Goal: Information Seeking & Learning: Find contact information

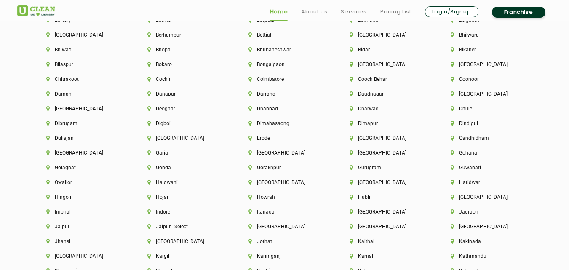
scroll to position [2124, 0]
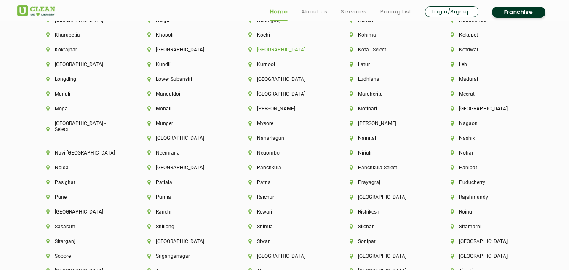
click at [266, 50] on li "[GEOGRAPHIC_DATA]" at bounding box center [285, 50] width 72 height 6
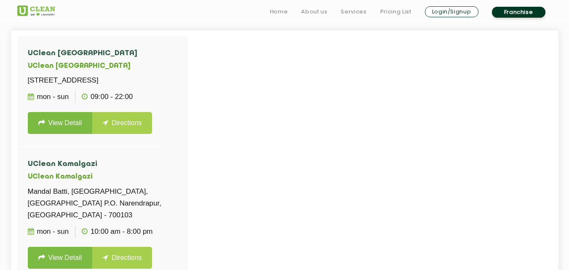
scroll to position [236, 0]
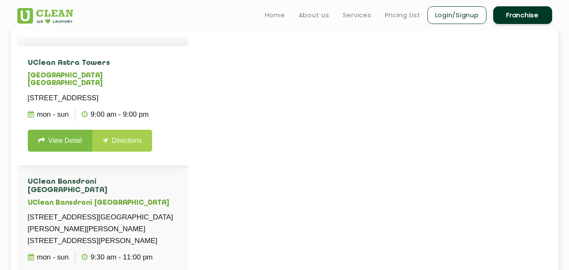
click at [186, 79] on li "UClean Astra Towers UClean New Town Kolkata Astra Towers, ANR 021, North Block,…" at bounding box center [102, 105] width 171 height 119
click at [188, 87] on div "UClean Jadavpur UClean Jadavpur 85/1B, Next to Presto, Ibrahimpur Road, Jadavpu…" at bounding box center [102, 172] width 171 height 270
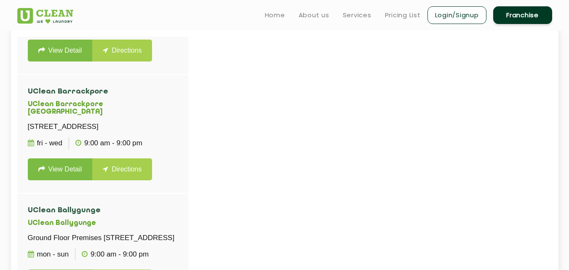
scroll to position [944, 0]
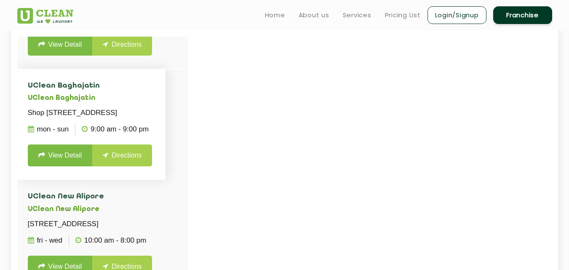
click at [166, 180] on li "UClean Baghajatin UClean Baghajatin Shop No - 366 A, Rajapur West, Baghajatin, …" at bounding box center [91, 124] width 149 height 111
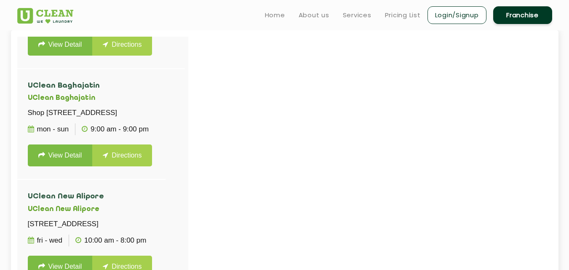
click at [189, 145] on div at bounding box center [301, 172] width 569 height 270
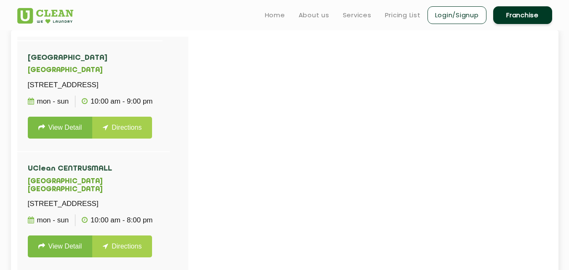
scroll to position [1652, 0]
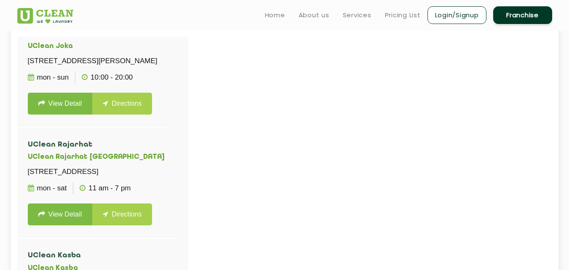
scroll to position [2596, 0]
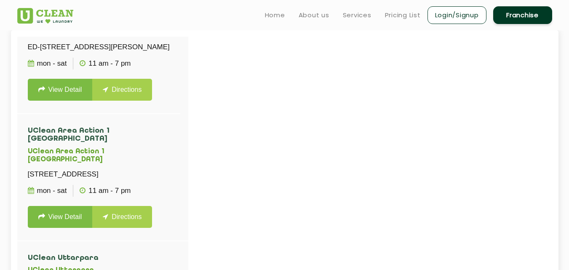
click at [188, 257] on div at bounding box center [301, 172] width 569 height 270
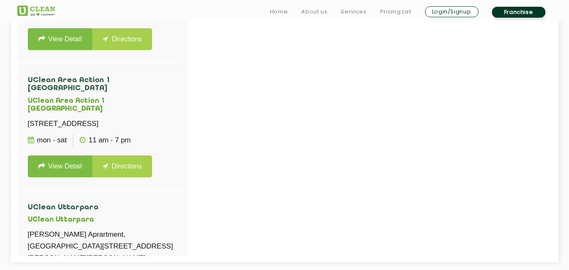
scroll to position [2832, 0]
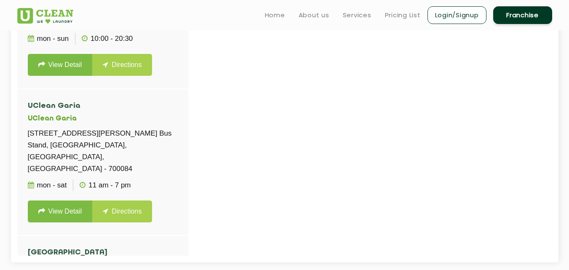
click at [244, 198] on div at bounding box center [301, 121] width 569 height 270
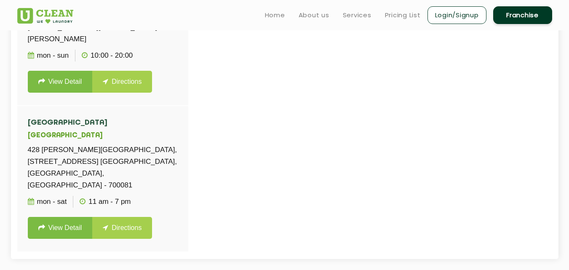
scroll to position [283, 0]
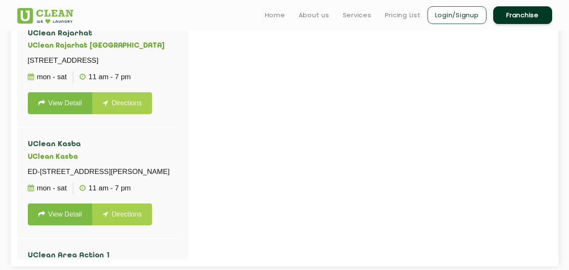
scroll to position [2188, 0]
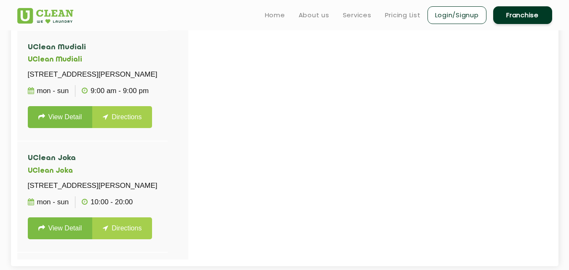
click at [188, 40] on div "UClean Jadavpur UClean Jadavpur 85/1B, Next to Presto, Ibrahimpur Road, Jadavpu…" at bounding box center [102, 125] width 171 height 270
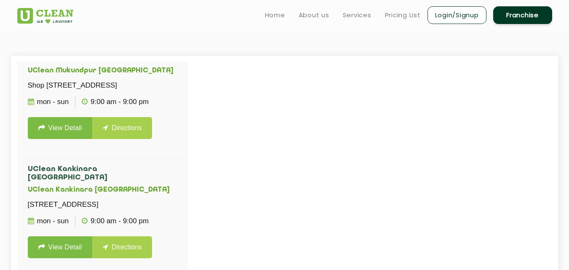
scroll to position [198, 0]
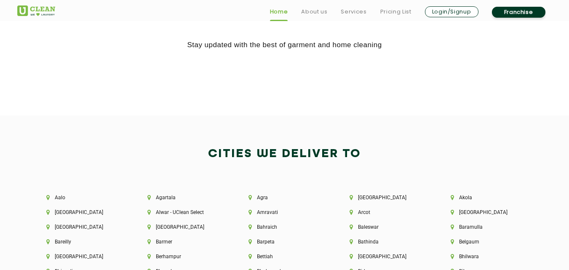
scroll to position [1888, 0]
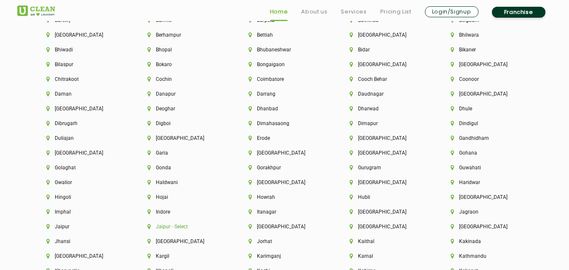
click at [161, 225] on li "Jaipur - Select" at bounding box center [183, 227] width 72 height 6
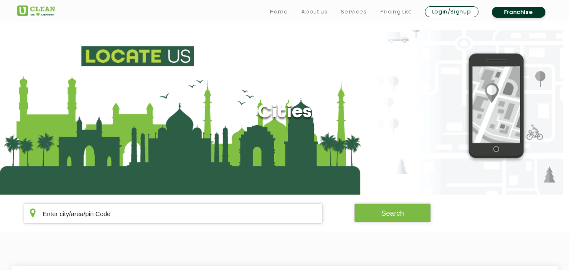
scroll to position [236, 0]
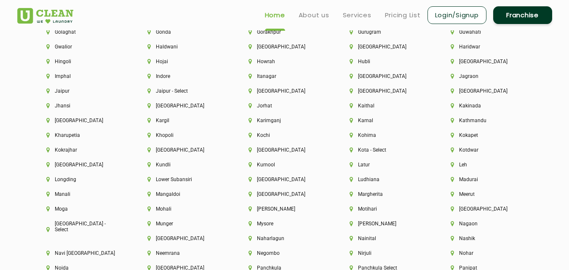
scroll to position [2023, 0]
click at [63, 91] on li "Jaipur" at bounding box center [82, 92] width 72 height 6
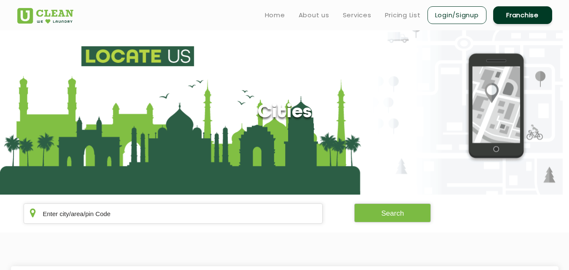
scroll to position [236, 0]
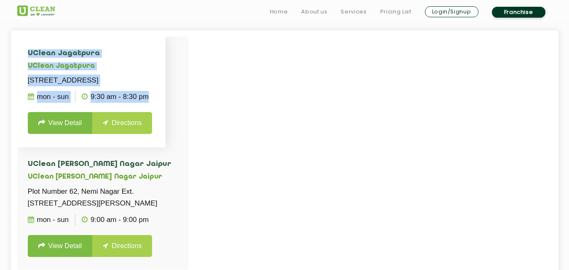
drag, startPoint x: 188, startPoint y: 104, endPoint x: 186, endPoint y: 114, distance: 10.4
click at [186, 114] on div "UClean Jagatpura UClean Jagatpura Plot No. 4, Aarti Nagar, Railway Colony, Near…" at bounding box center [285, 171] width 548 height 283
click at [276, 148] on div at bounding box center [301, 172] width 569 height 270
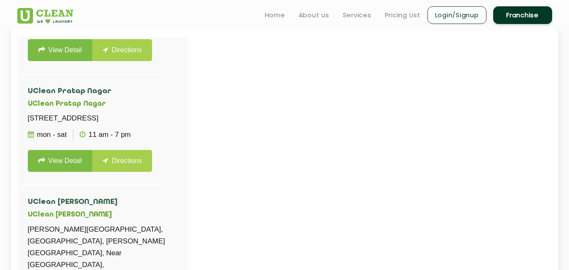
scroll to position [672, 0]
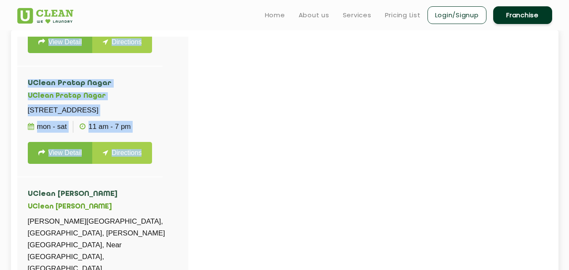
drag, startPoint x: 187, startPoint y: 220, endPoint x: 190, endPoint y: 205, distance: 15.9
click at [190, 205] on div "UClean Jagatpura UClean Jagatpura Plot No. 4, Aarti Nagar, Railway Colony, Near…" at bounding box center [285, 171] width 548 height 283
click at [221, 180] on div at bounding box center [301, 172] width 569 height 270
drag, startPoint x: 188, startPoint y: 225, endPoint x: 182, endPoint y: 201, distance: 25.2
click at [182, 201] on div "UClean Jagatpura UClean Jagatpura Plot No. 4, Aarti Nagar, Railway Colony, Near…" at bounding box center [285, 171] width 548 height 283
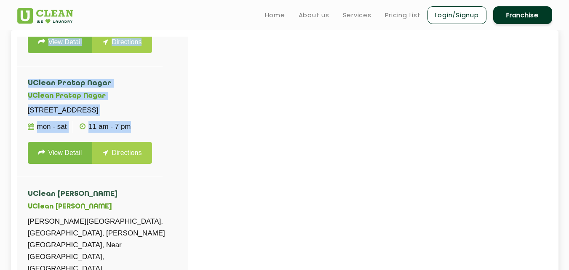
click at [251, 166] on div at bounding box center [301, 172] width 569 height 270
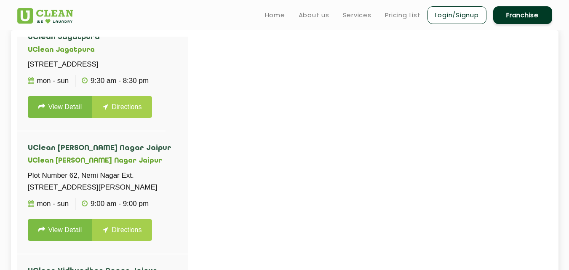
scroll to position [0, 0]
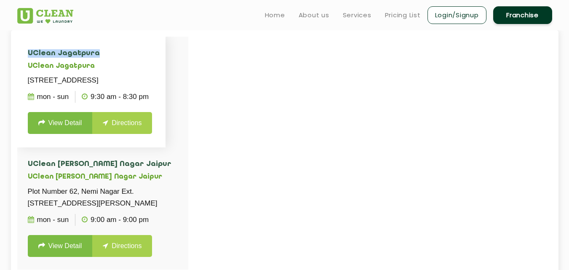
drag, startPoint x: 85, startPoint y: 52, endPoint x: 25, endPoint y: 54, distance: 59.4
click at [25, 54] on li "UClean Jagatpura UClean Jagatpura Plot No. 4, Aarti Nagar, Railway Colony, Near…" at bounding box center [91, 92] width 149 height 111
copy h4 "UClean Jagatpura"
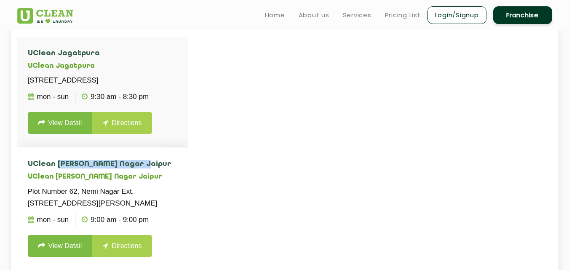
drag, startPoint x: 125, startPoint y: 187, endPoint x: 55, endPoint y: 190, distance: 70.5
click at [55, 169] on h4 "UClean Vaishali Nagar Jaipur" at bounding box center [103, 164] width 150 height 8
copy h4 "Vaishali Nagar Jaipur"
drag, startPoint x: 187, startPoint y: 102, endPoint x: 187, endPoint y: 109, distance: 7.6
click at [187, 109] on div "UClean Jagatpura UClean Jagatpura Plot No. 4, Aarti Nagar, Railway Colony, Near…" at bounding box center [102, 172] width 171 height 270
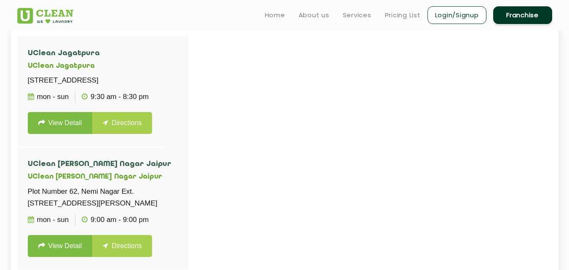
click at [251, 85] on div at bounding box center [301, 172] width 569 height 270
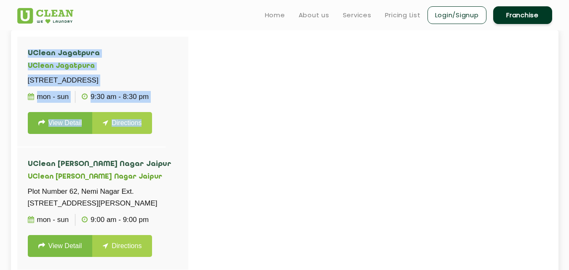
drag, startPoint x: 188, startPoint y: 104, endPoint x: 188, endPoint y: 113, distance: 9.3
click at [188, 113] on div "UClean Jagatpura UClean Jagatpura Plot No. 4, Aarti Nagar, Railway Colony, Near…" at bounding box center [285, 171] width 548 height 283
click at [250, 93] on div at bounding box center [301, 172] width 569 height 270
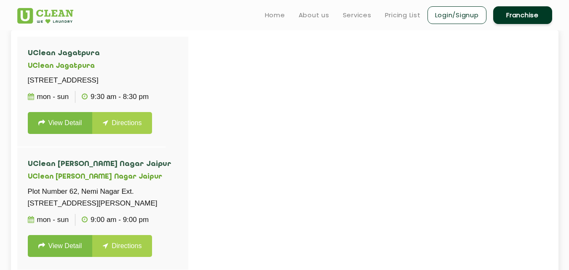
scroll to position [236, 0]
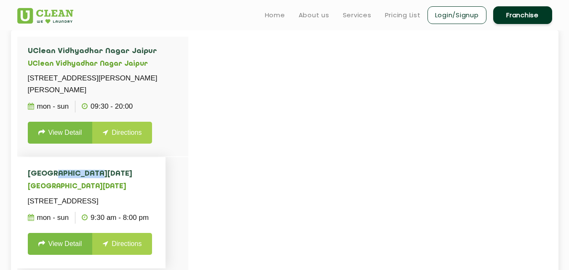
drag, startPoint x: 80, startPoint y: 197, endPoint x: 51, endPoint y: 200, distance: 28.8
click at [51, 178] on h4 "UClean Raja Park" at bounding box center [92, 174] width 128 height 8
copy h4 "Raja Park"
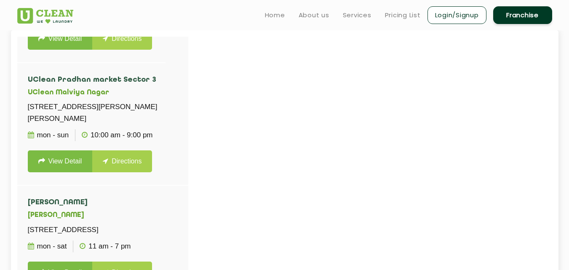
scroll to position [445, 0]
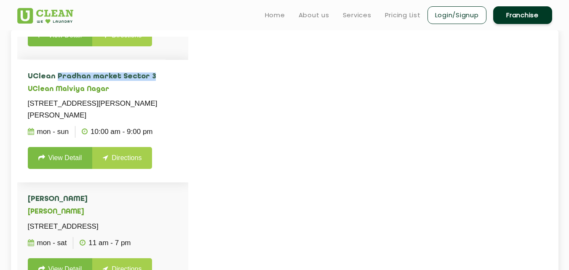
drag, startPoint x: 53, startPoint y: 111, endPoint x: 137, endPoint y: 112, distance: 83.4
click at [137, 81] on h4 "UClean Pradhan market Sector 3" at bounding box center [103, 76] width 150 height 8
copy h4 "Pradhan market Sector 3"
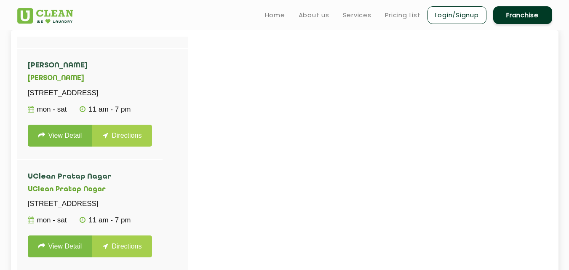
scroll to position [599, 0]
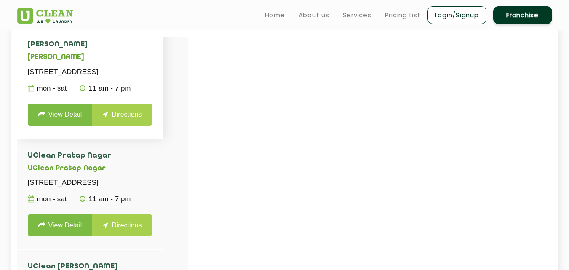
drag, startPoint x: 98, startPoint y: 80, endPoint x: 53, endPoint y: 79, distance: 45.5
click at [53, 49] on h4 "UClean Shayam Nagar" at bounding box center [90, 44] width 125 height 8
copy h4 "Shayam Nagar"
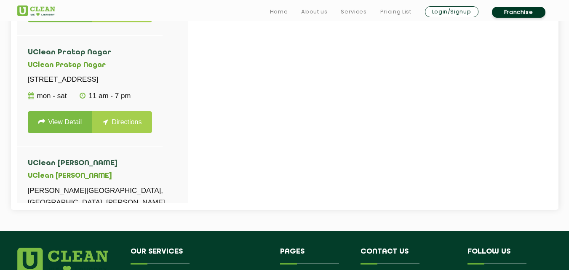
scroll to position [354, 0]
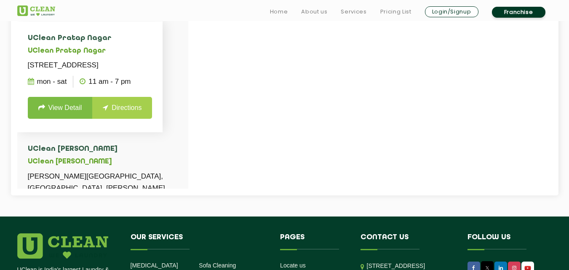
drag, startPoint x: 186, startPoint y: 142, endPoint x: 184, endPoint y: 159, distance: 17.0
click at [163, 132] on li "UClean Pratap Nagar UClean Pratap Nagar Sector 19, Pratap Nagar, Near NRI Circl…" at bounding box center [90, 76] width 146 height 111
click at [279, 106] on div at bounding box center [301, 54] width 569 height 270
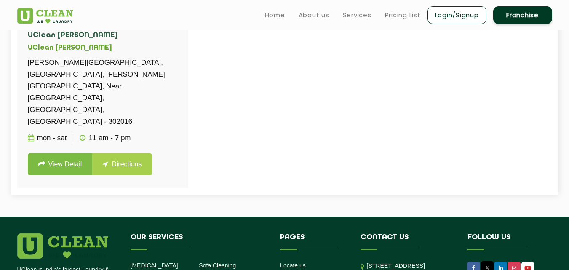
click at [188, 112] on div "UClean Jagatpura UClean Jagatpura Plot No. 4, Aarti Nagar, Railway Colony, Near…" at bounding box center [102, 54] width 171 height 270
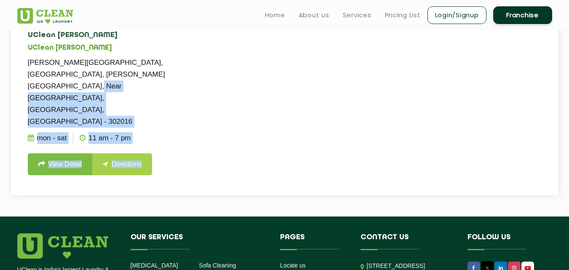
drag, startPoint x: 188, startPoint y: 124, endPoint x: 186, endPoint y: 107, distance: 17.8
click at [186, 107] on div "UClean Jagatpura UClean Jagatpura Plot No. 4, Aarti Nagar, Railway Colony, Near…" at bounding box center [102, 54] width 171 height 270
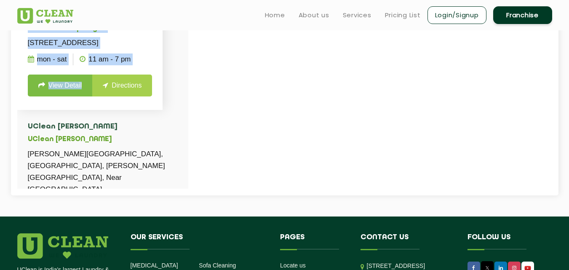
drag, startPoint x: 94, startPoint y: 185, endPoint x: 56, endPoint y: 183, distance: 38.0
click at [56, 110] on li "UClean Pratap Nagar UClean Pratap Nagar Sector 19, Pratap Nagar, Near NRI Circl…" at bounding box center [90, 54] width 146 height 111
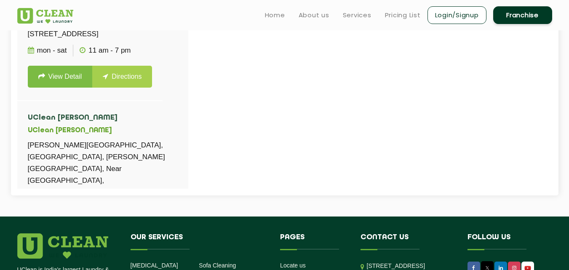
click at [215, 68] on div at bounding box center [301, 54] width 569 height 270
drag, startPoint x: 54, startPoint y: 78, endPoint x: 94, endPoint y: 78, distance: 40.0
click at [94, 11] on h4 "UClean Pratap Nagar" at bounding box center [90, 7] width 125 height 8
copy h4 "Pratap Nagar"
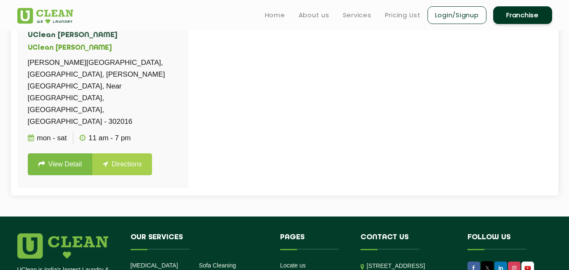
scroll to position [760, 0]
drag, startPoint x: 102, startPoint y: 69, endPoint x: 54, endPoint y: 69, distance: 48.9
click at [54, 40] on h4 "UClean Subhash Nagar" at bounding box center [103, 35] width 150 height 8
copy h4 "Subhash Nagar"
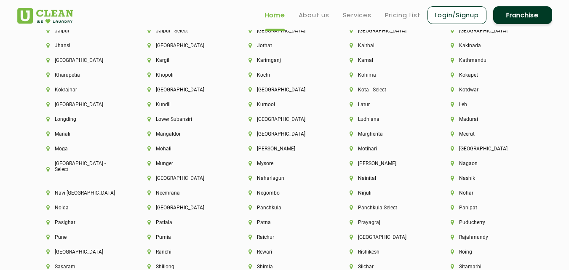
scroll to position [2070, 0]
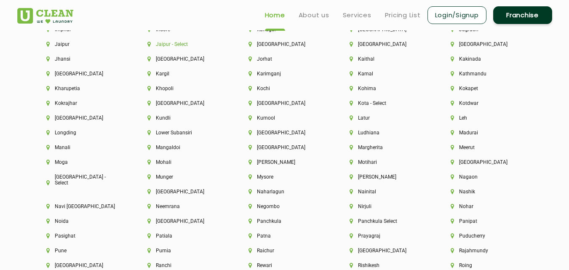
click at [164, 46] on li "Jaipur - Select" at bounding box center [183, 44] width 72 height 6
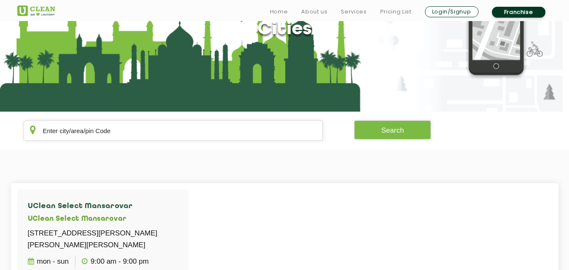
scroll to position [180, 0]
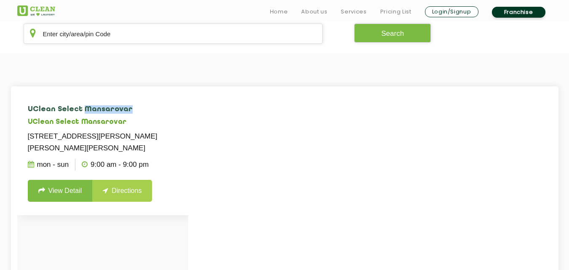
drag, startPoint x: 110, startPoint y: 110, endPoint x: 73, endPoint y: 106, distance: 36.5
click at [73, 106] on h4 "UClean Select Mansarovar" at bounding box center [103, 109] width 150 height 8
copy h4 "Mansarovar"
